Goal: Entertainment & Leisure: Consume media (video, audio)

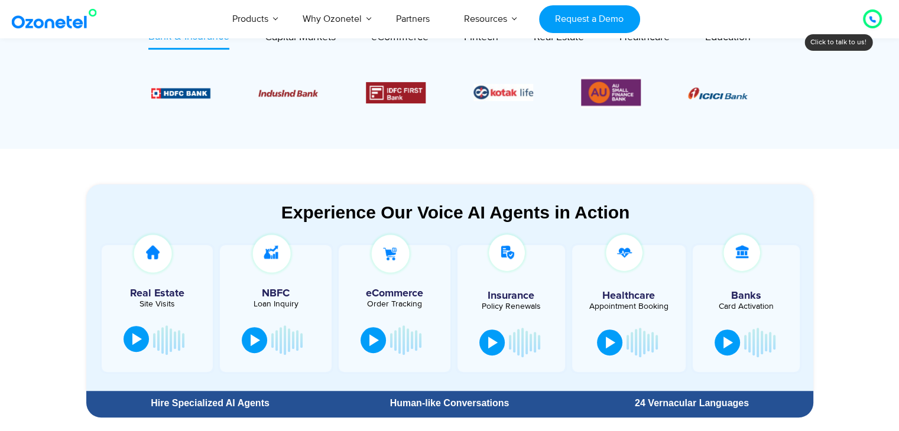
scroll to position [532, 0]
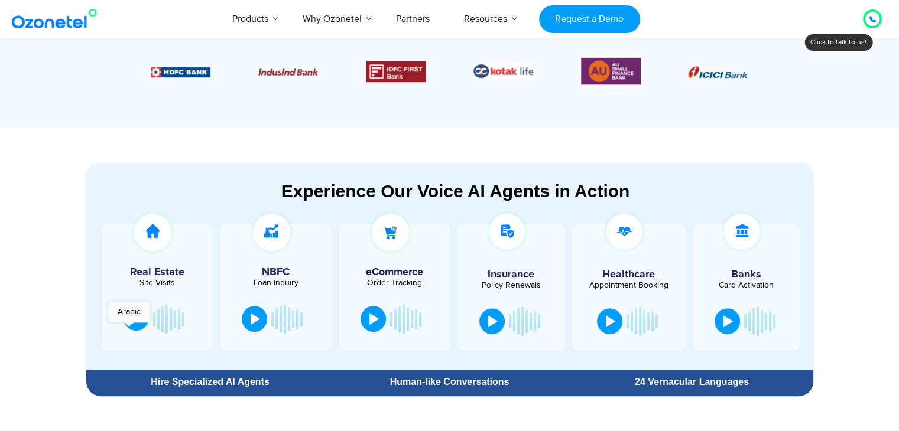
click at [129, 329] on button at bounding box center [136, 318] width 25 height 26
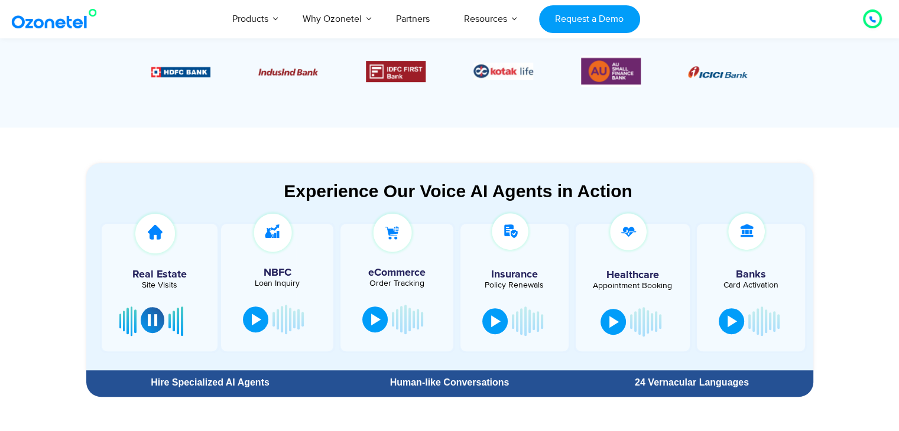
click at [150, 324] on div at bounding box center [152, 320] width 9 height 12
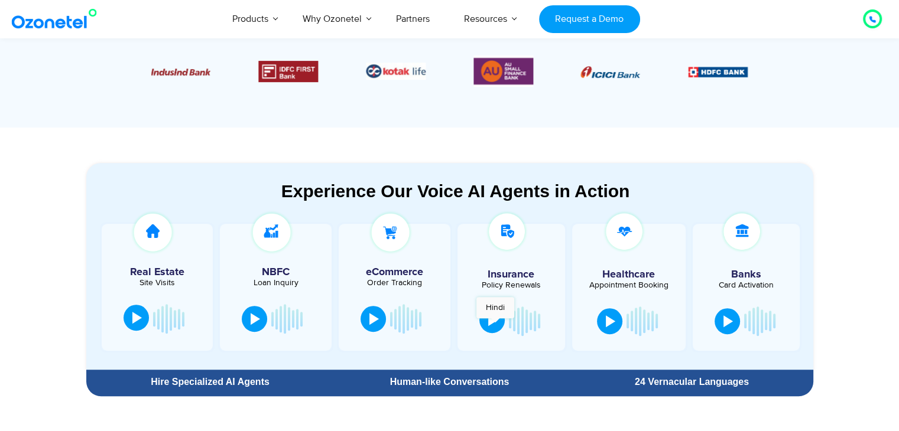
click at [495, 324] on div at bounding box center [492, 320] width 9 height 12
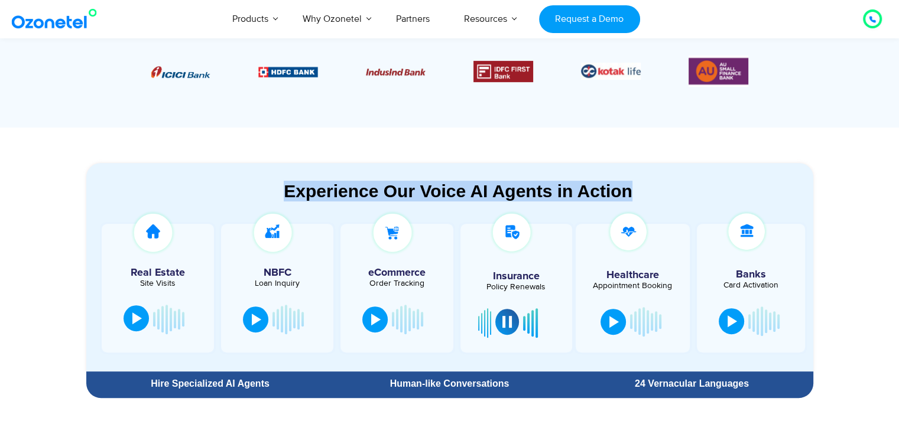
drag, startPoint x: 275, startPoint y: 187, endPoint x: 634, endPoint y: 183, distance: 359.3
click at [634, 183] on div "Experience Our Voice AI Agents in Action" at bounding box center [458, 191] width 720 height 21
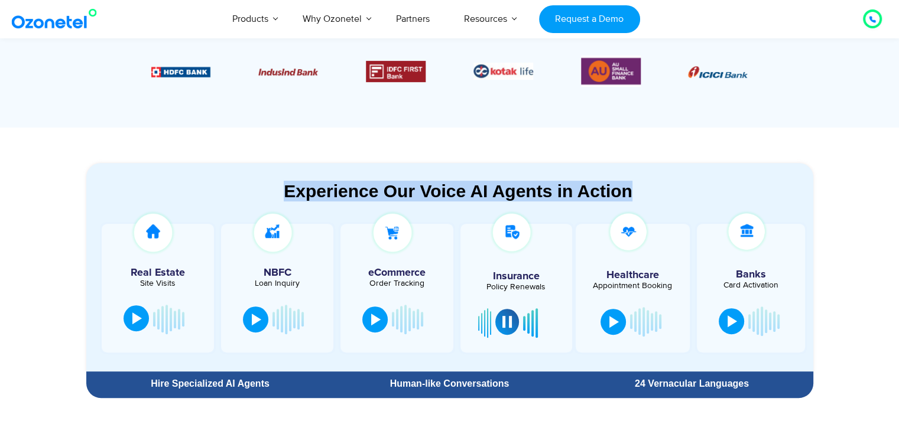
click at [502, 320] on div at bounding box center [506, 322] width 9 height 12
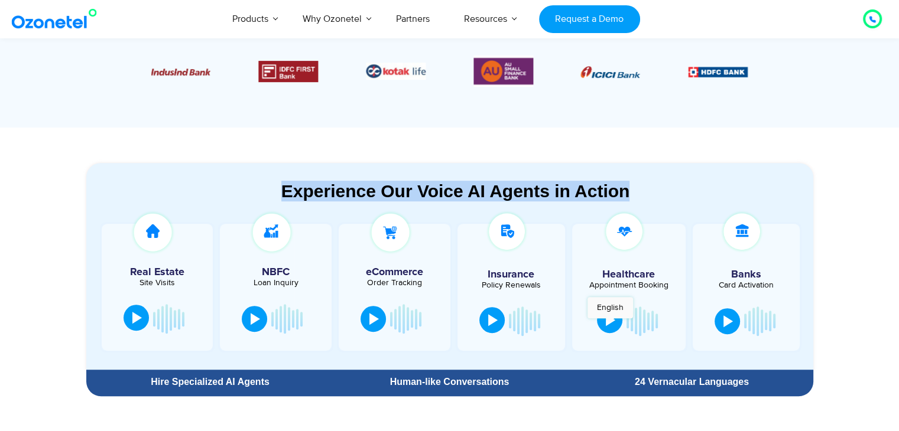
click at [610, 324] on div at bounding box center [610, 320] width 9 height 12
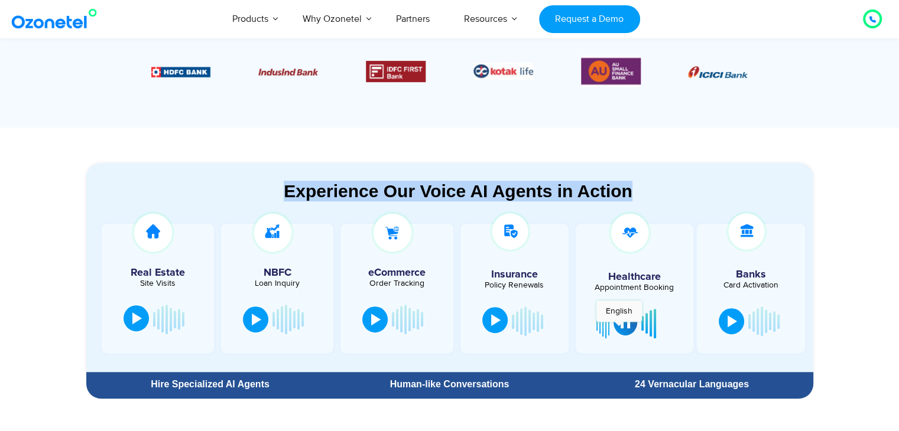
click at [619, 328] on button at bounding box center [625, 323] width 24 height 26
